Goal: Task Accomplishment & Management: Manage account settings

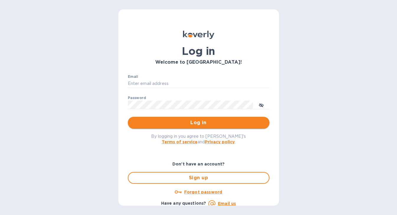
type input "nicoleomwines@gmail.com"
click at [179, 123] on span "Log in" at bounding box center [198, 122] width 132 height 7
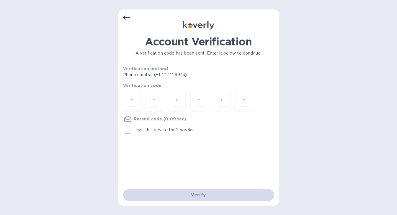
click at [128, 130] on input "Trust this device for 2 weeks" at bounding box center [127, 130] width 12 height 12
checkbox input "true"
click at [134, 103] on input "number" at bounding box center [132, 101] width 8 height 11
type input "2"
type input "4"
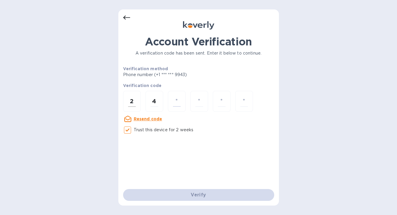
type input "9"
type input "6"
type input "5"
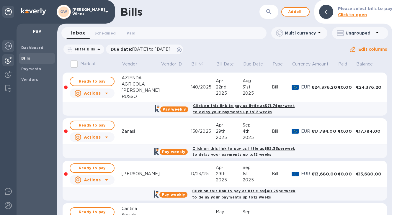
click at [9, 47] on img at bounding box center [8, 45] width 7 height 7
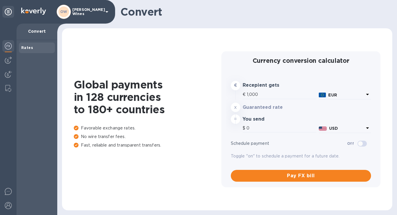
type input "1,177"
type input "1,177.5"
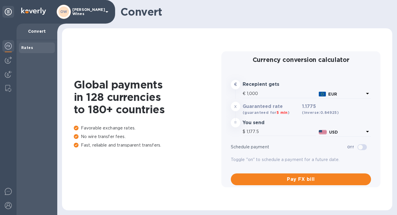
click at [8, 47] on img at bounding box center [8, 45] width 7 height 7
click at [9, 62] on img at bounding box center [8, 60] width 7 height 7
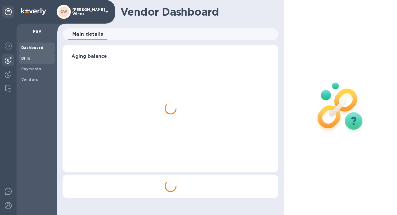
click at [25, 57] on b "Bills" at bounding box center [25, 58] width 9 height 4
